Goal: Information Seeking & Learning: Find specific fact

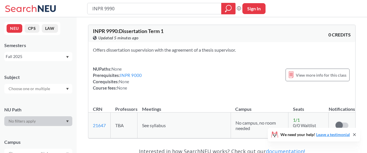
scroll to position [38, 0]
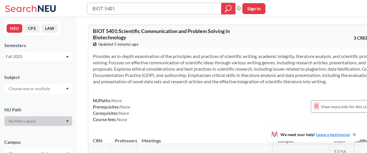
drag, startPoint x: 98, startPoint y: 7, endPoint x: 16, endPoint y: 0, distance: 82.7
click at [16, 0] on div "BIOT 5401 Phrase search guarantees the exact search appears in the results. Ex.…" at bounding box center [183, 8] width 367 height 17
type input "DAMG"
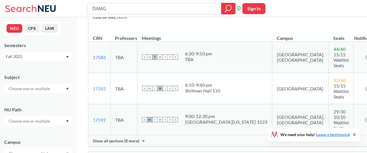
scroll to position [90, 0]
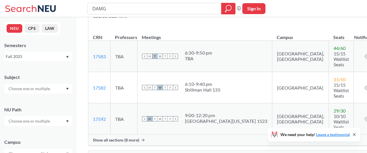
click at [128, 137] on span "Show all sections (8 more)" at bounding box center [116, 139] width 46 height 5
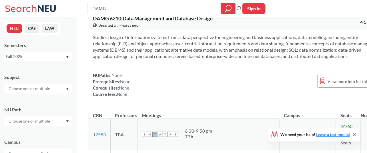
scroll to position [0, 0]
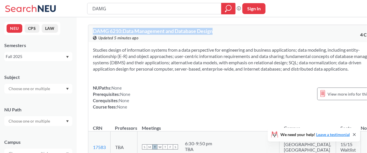
drag, startPoint x: 224, startPoint y: 30, endPoint x: 84, endPoint y: 24, distance: 140.3
copy span "DAMG 6210 : Data Management and Database Design"
